Goal: Entertainment & Leisure: Consume media (video, audio)

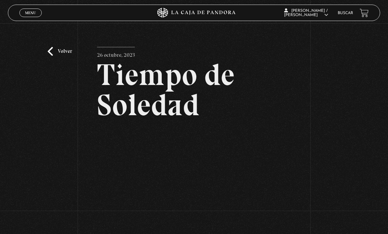
scroll to position [-1, 0]
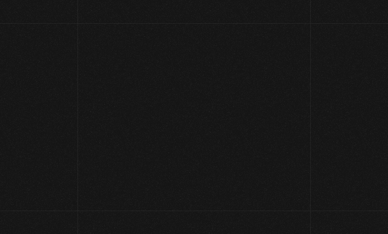
scroll to position [0, 0]
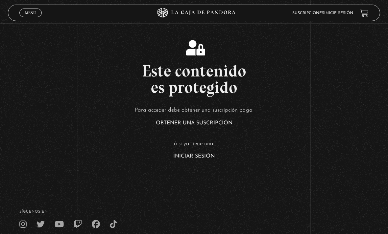
click at [203, 159] on link "Iniciar Sesión" at bounding box center [193, 156] width 41 height 5
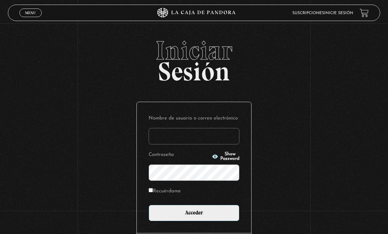
type input "[PERSON_NAME][EMAIL_ADDRESS][DOMAIN_NAME]"
click at [194, 216] on input "Acceder" at bounding box center [193, 213] width 91 height 16
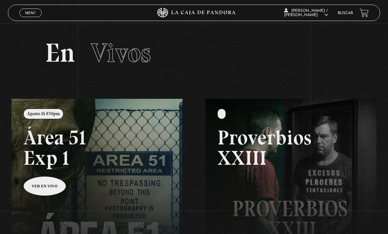
click at [28, 15] on span "Menu" at bounding box center [30, 13] width 11 height 4
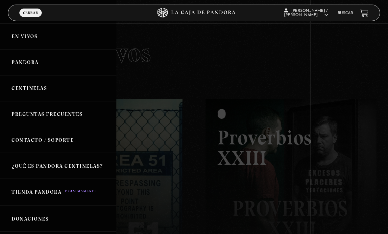
click at [24, 90] on link "Centinelas" at bounding box center [58, 88] width 116 height 26
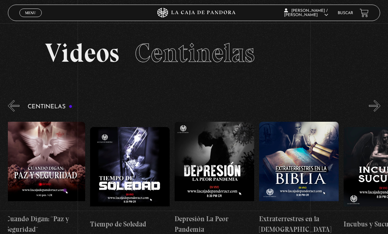
scroll to position [0, 2363]
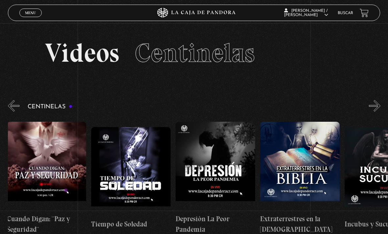
click at [121, 169] on figure at bounding box center [130, 171] width 79 height 89
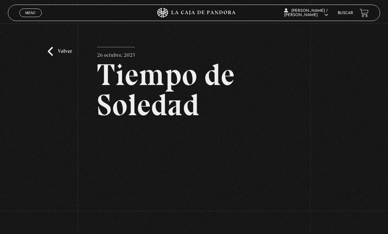
scroll to position [21, 0]
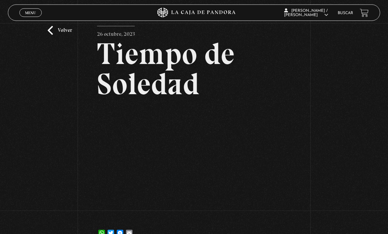
click at [286, 111] on article "26 octubre, 2023 Tiempo de Soledad WhatsApp Twitter Messenger Email" at bounding box center [193, 134] width 193 height 216
